Goal: Task Accomplishment & Management: Complete application form

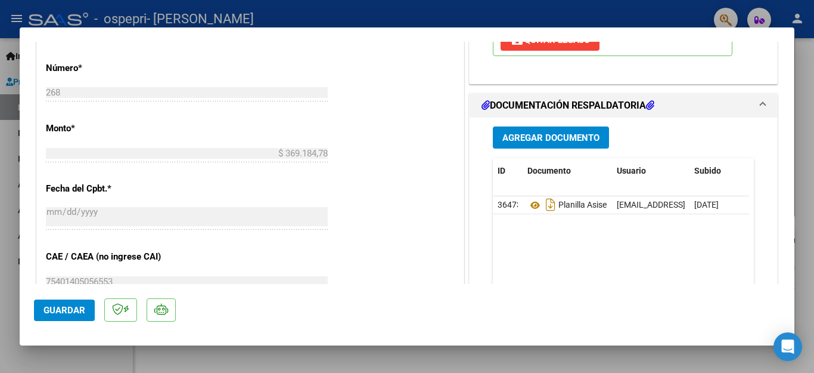
scroll to position [477, 0]
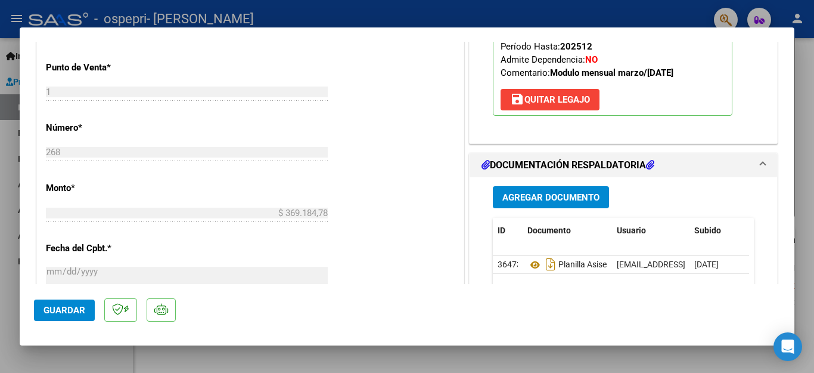
click at [547, 192] on span "Agregar Documento" at bounding box center [551, 197] width 97 height 11
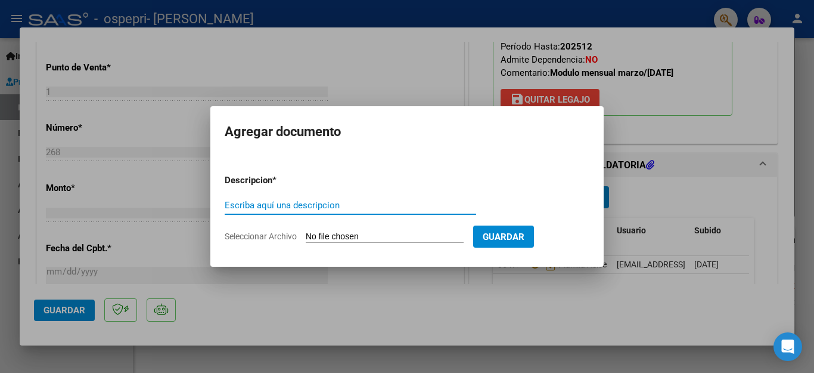
click at [472, 80] on div at bounding box center [407, 186] width 814 height 373
click at [472, 80] on div "El afiliado figura en el ultimo padrón que tenemos de la SSS de 202508 FTP SSS …" at bounding box center [624, 10] width 308 height 266
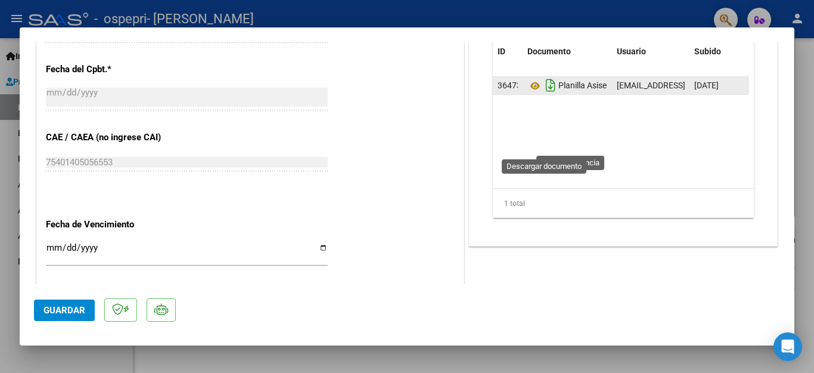
scroll to position [536, 0]
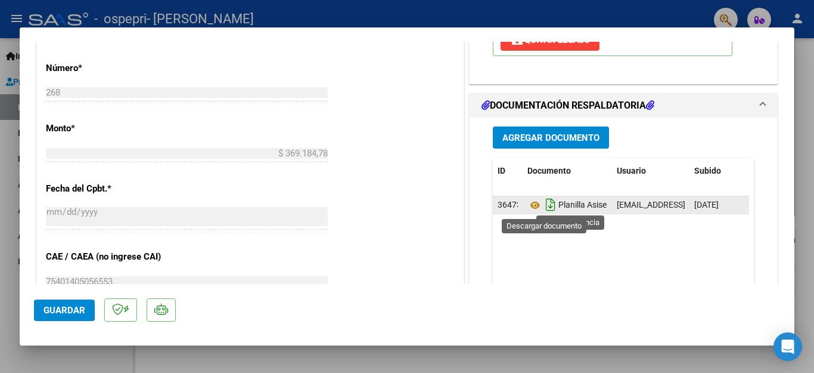
click at [543, 206] on icon "Descargar documento" at bounding box center [550, 204] width 15 height 19
click at [543, 206] on icon at bounding box center [549, 204] width 13 height 13
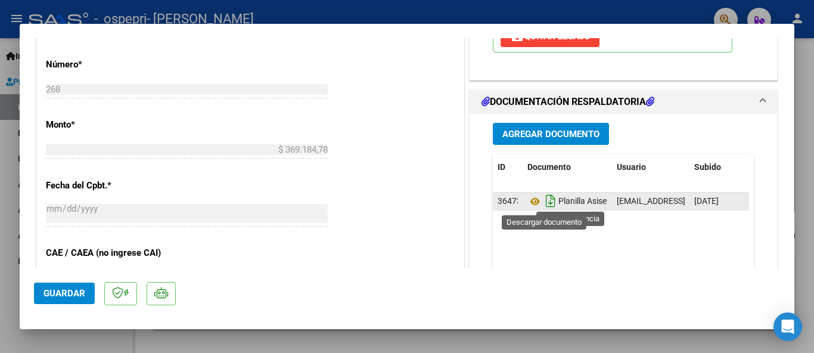
click at [546, 202] on icon "Descargar documento" at bounding box center [550, 200] width 15 height 19
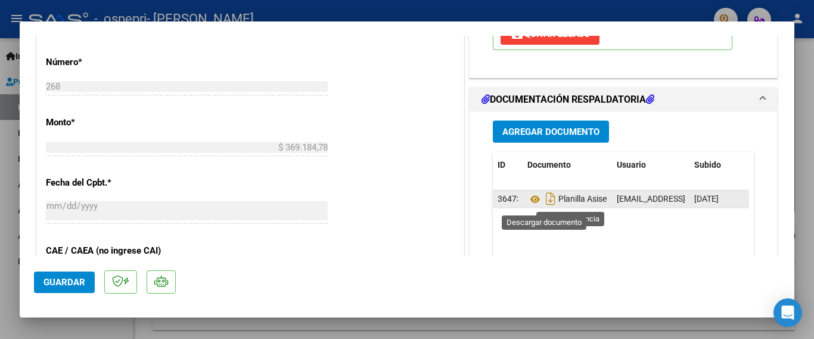
click at [569, 202] on span "Planilla Asisencia" at bounding box center [575, 199] width 95 height 10
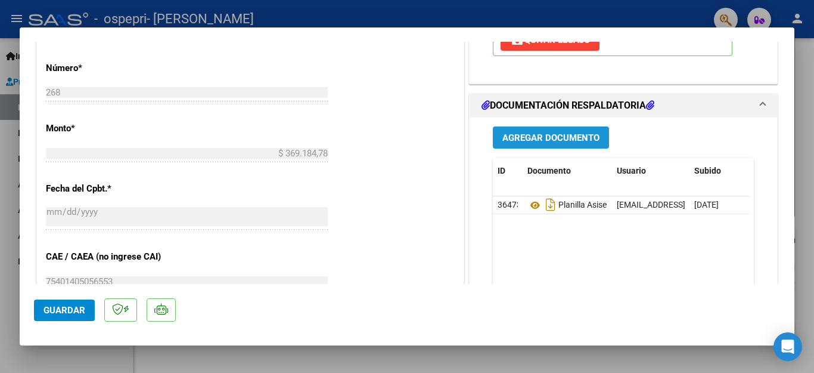
click at [533, 134] on span "Agregar Documento" at bounding box center [551, 137] width 97 height 11
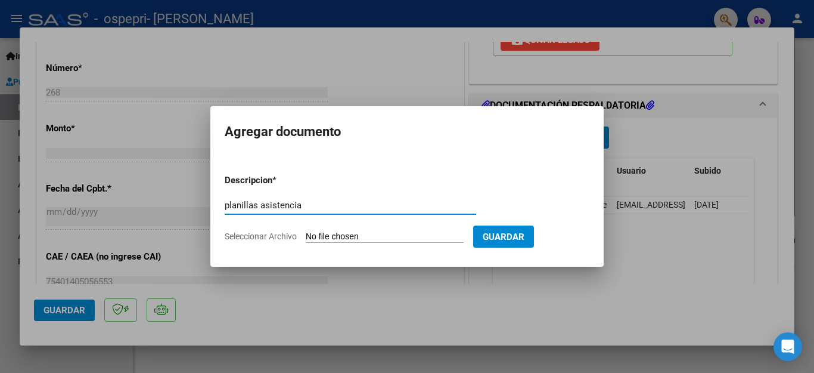
type input "planillas asistencia"
click at [277, 237] on span "Seleccionar Archivo" at bounding box center [261, 236] width 72 height 10
click at [306, 237] on input "Seleccionar Archivo" at bounding box center [385, 236] width 158 height 11
type input "C:\fakepath\OSPEPRI5.pdf"
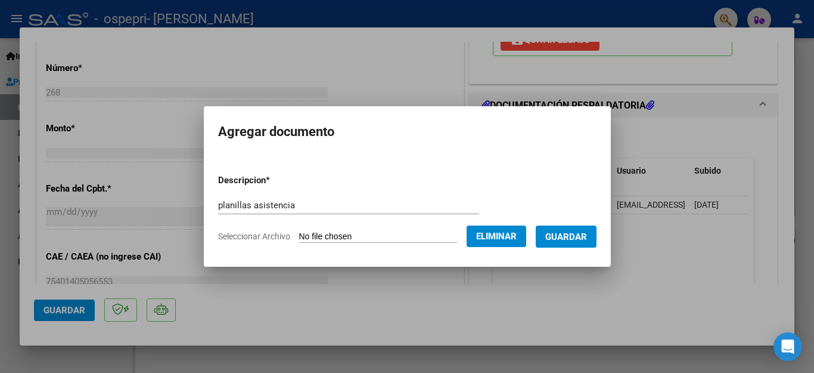
click at [565, 237] on span "Guardar" at bounding box center [566, 236] width 42 height 11
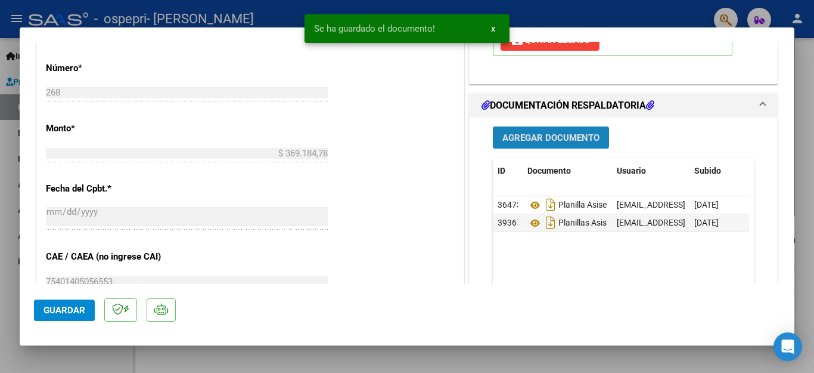
click at [545, 139] on span "Agregar Documento" at bounding box center [551, 137] width 97 height 11
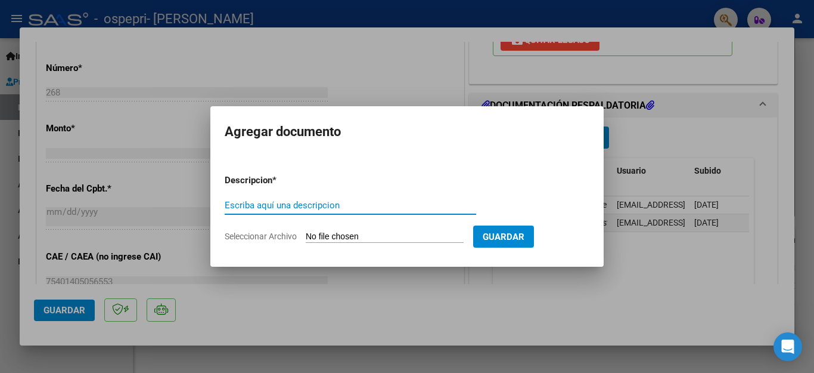
click at [283, 202] on input "Escriba aquí una descripcion" at bounding box center [351, 205] width 252 height 11
type input "planilla de asistencia"
click at [320, 233] on input "Seleccionar Archivo" at bounding box center [385, 236] width 158 height 11
type input "C:\fakepath\OSPEPRI6.pdf"
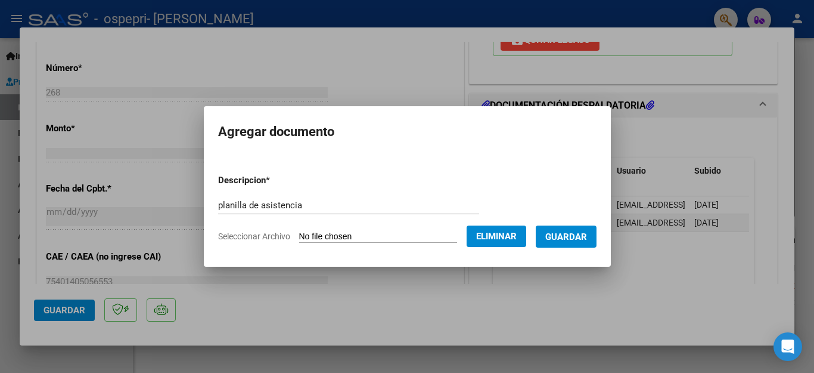
click at [509, 237] on span "Eliminar" at bounding box center [496, 236] width 41 height 11
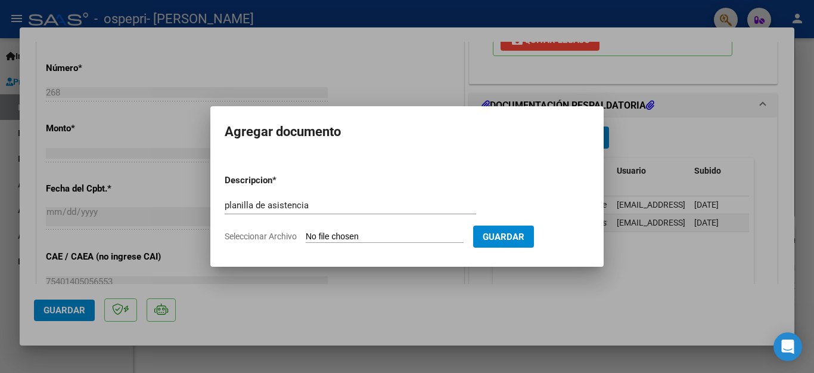
click at [304, 234] on app-file-uploader "Seleccionar Archivo" at bounding box center [349, 236] width 249 height 11
click at [339, 233] on input "Seleccionar Archivo" at bounding box center [385, 236] width 158 height 11
type input "C:\fakepath\OSPEPRI6.pdf"
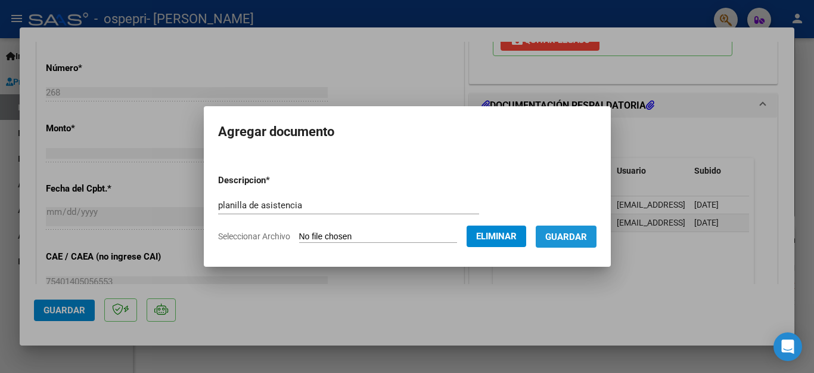
click at [573, 237] on span "Guardar" at bounding box center [566, 236] width 42 height 11
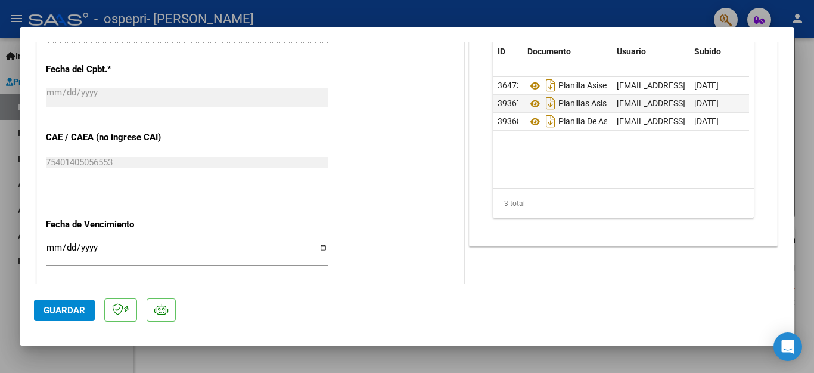
scroll to position [767, 0]
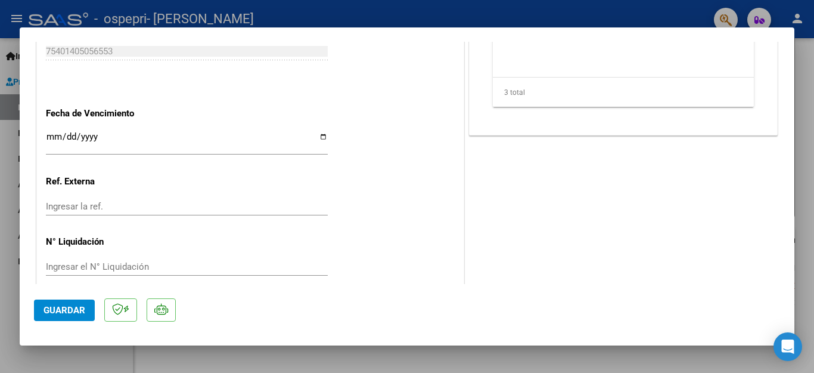
click at [69, 312] on span "Guardar" at bounding box center [65, 310] width 42 height 11
